Goal: Navigation & Orientation: Find specific page/section

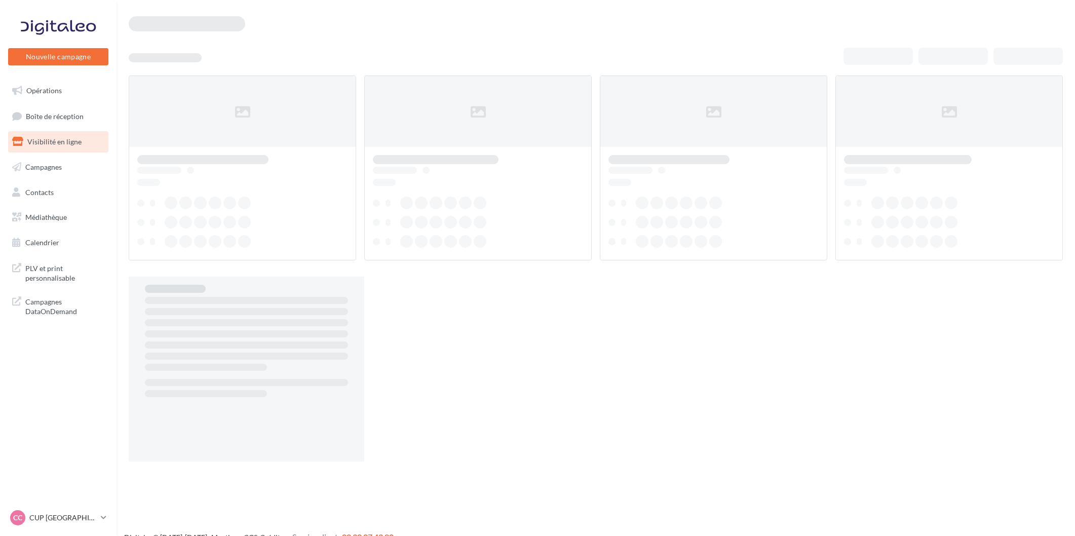
click at [71, 114] on span "Boîte de réception" at bounding box center [55, 116] width 58 height 9
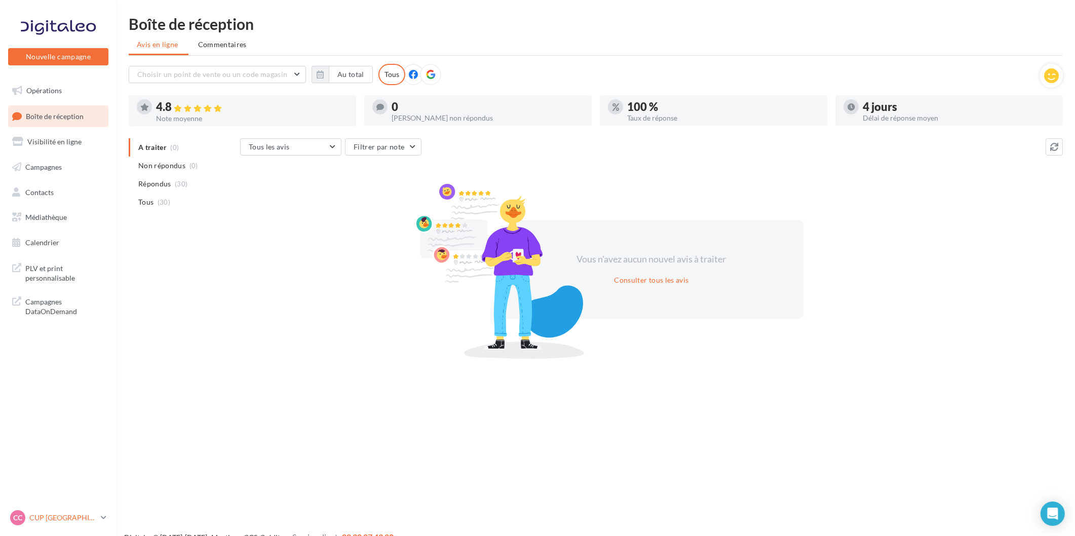
click at [55, 510] on div "CC CUP CAEN cupra_caen" at bounding box center [53, 517] width 87 height 15
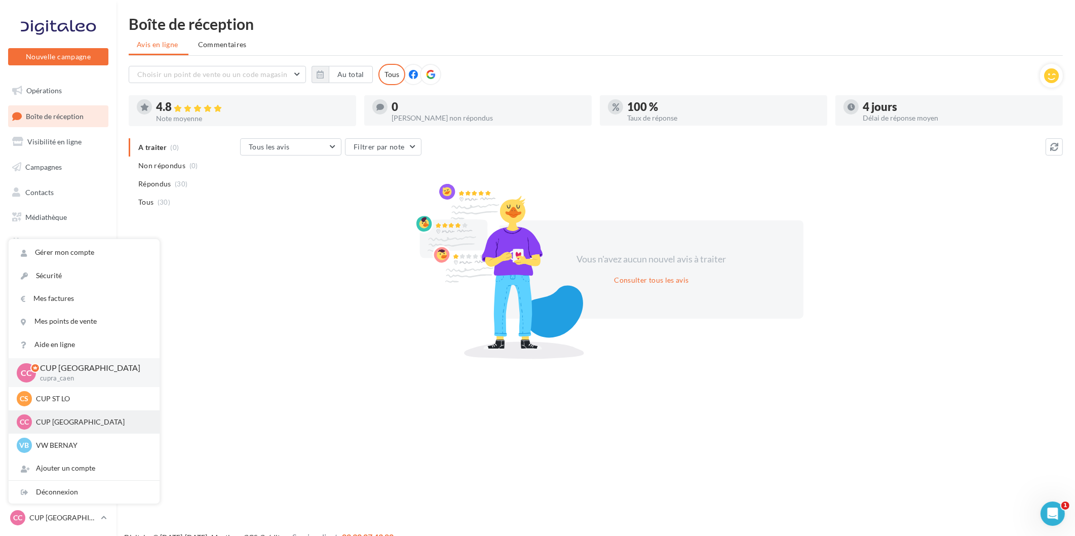
click at [52, 418] on p "CUP CHERBOURG" at bounding box center [92, 422] width 112 height 10
